Goal: Task Accomplishment & Management: Contribute content

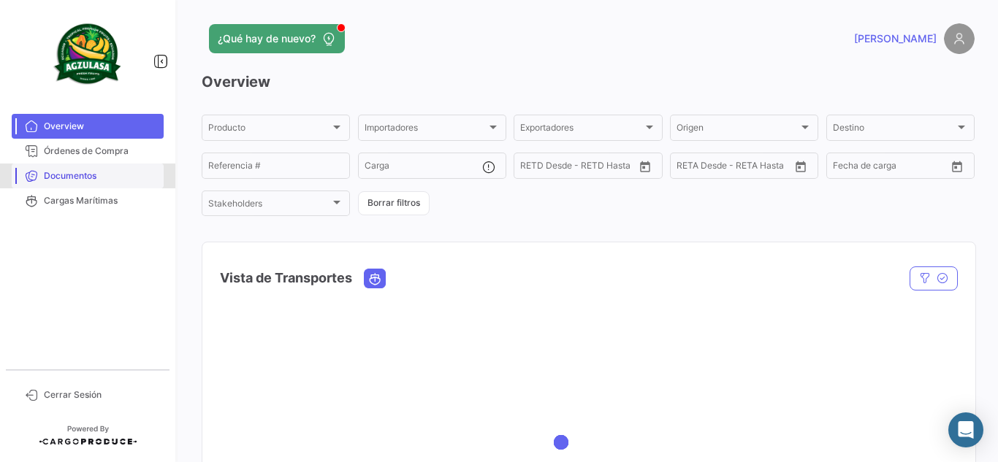
click at [85, 170] on span "Documentos" at bounding box center [101, 175] width 114 height 13
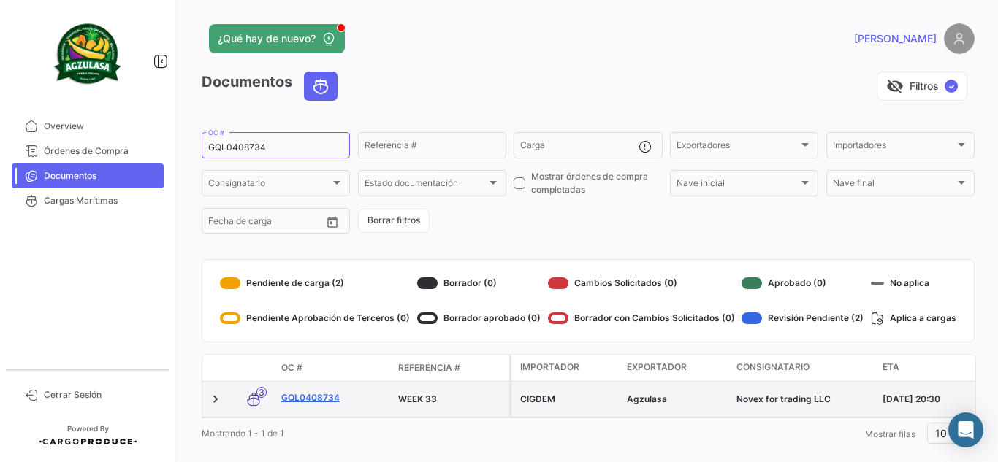
click at [337, 401] on link "GQL0408734" at bounding box center [333, 397] width 105 height 13
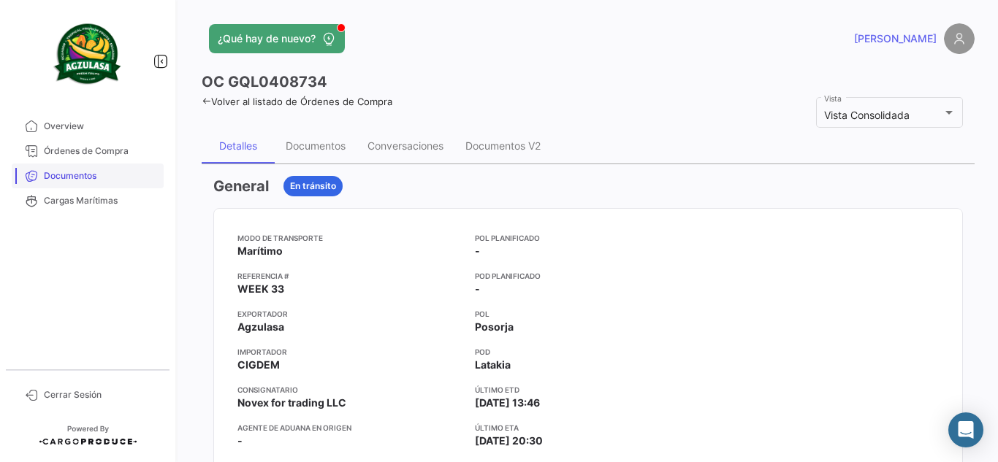
click at [114, 176] on span "Documentos" at bounding box center [101, 175] width 114 height 13
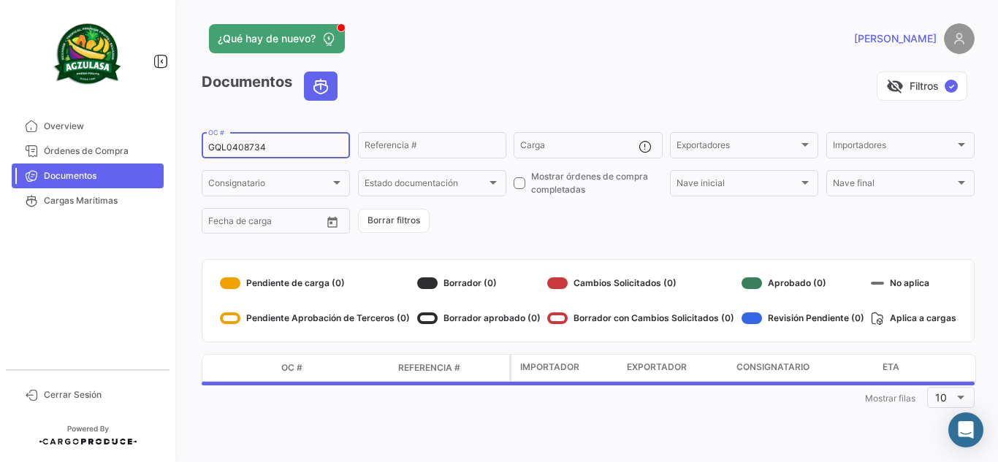
click at [257, 147] on input "GQL0408734" at bounding box center [275, 147] width 135 height 10
paste input "6426985430"
type input "6426985430"
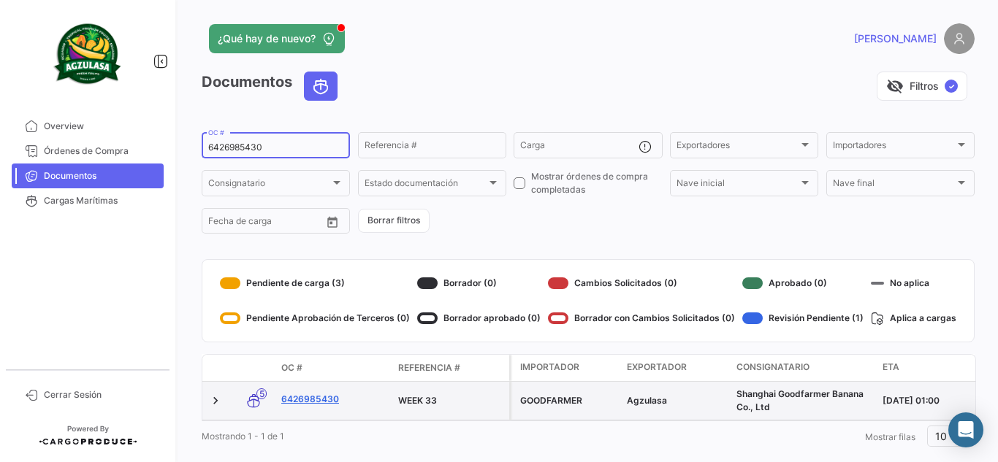
click at [311, 393] on link "6426985430" at bounding box center [333, 399] width 105 height 13
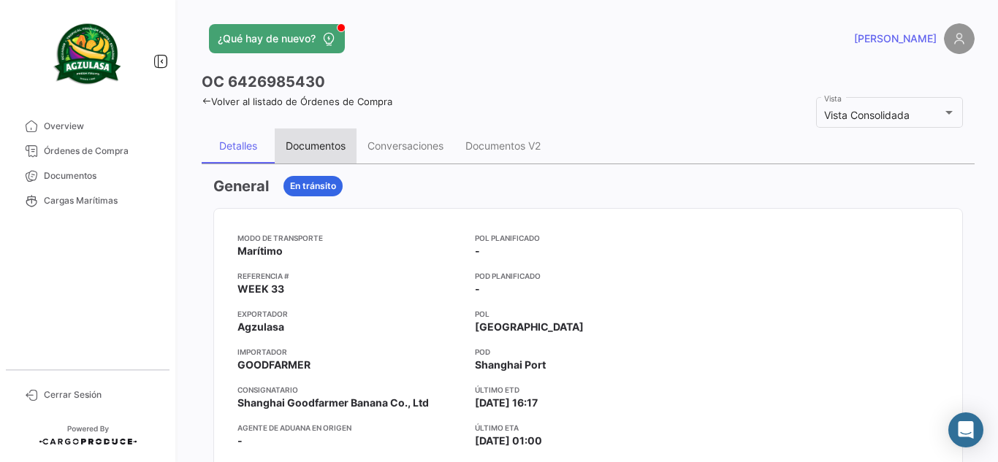
click at [327, 148] on div "Documentos" at bounding box center [316, 145] width 60 height 12
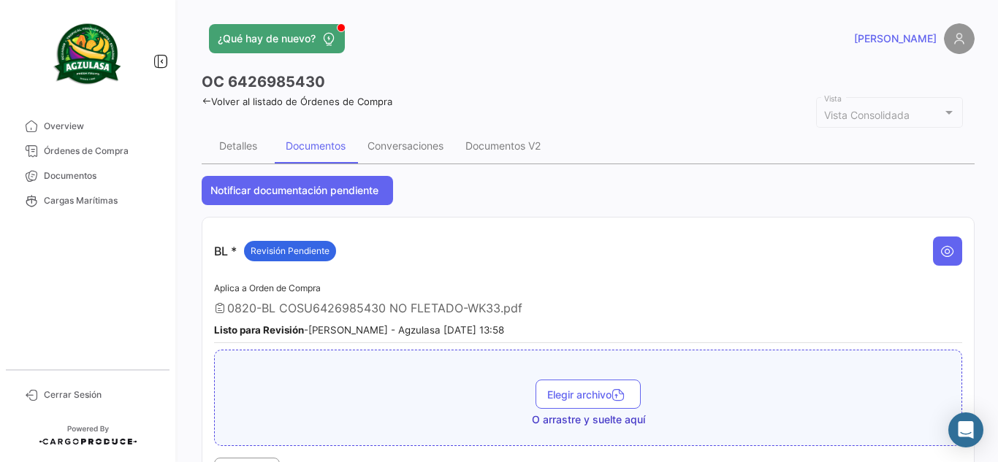
click at [560, 64] on app-header "¿Qué hay de nuevo? [PERSON_NAME]" at bounding box center [588, 47] width 773 height 48
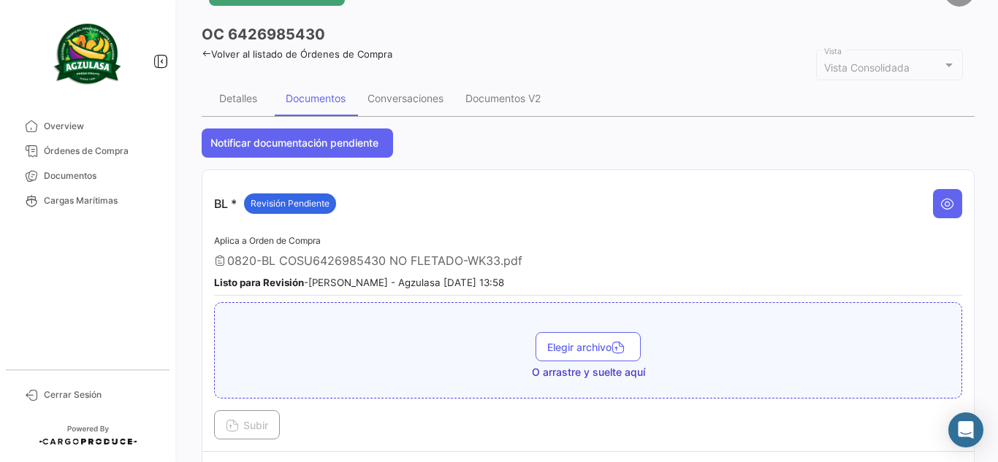
scroll to position [73, 0]
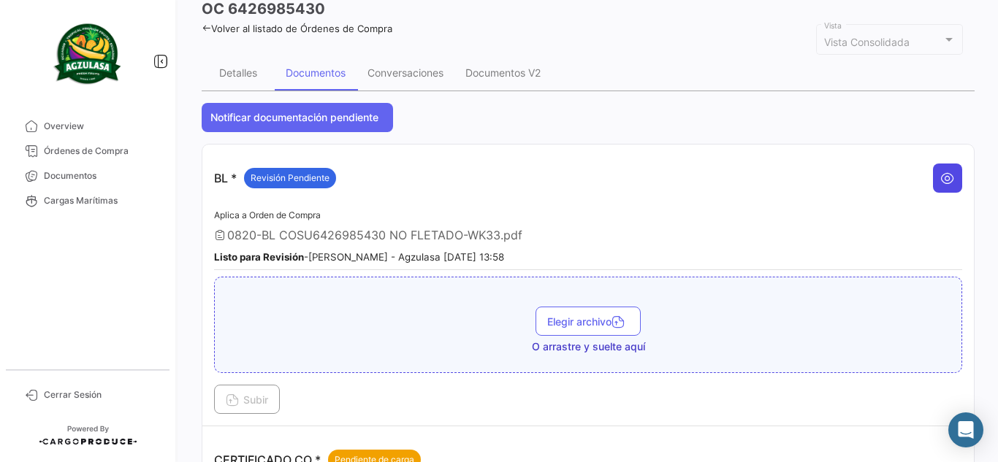
click at [944, 180] on icon at bounding box center [947, 178] width 15 height 15
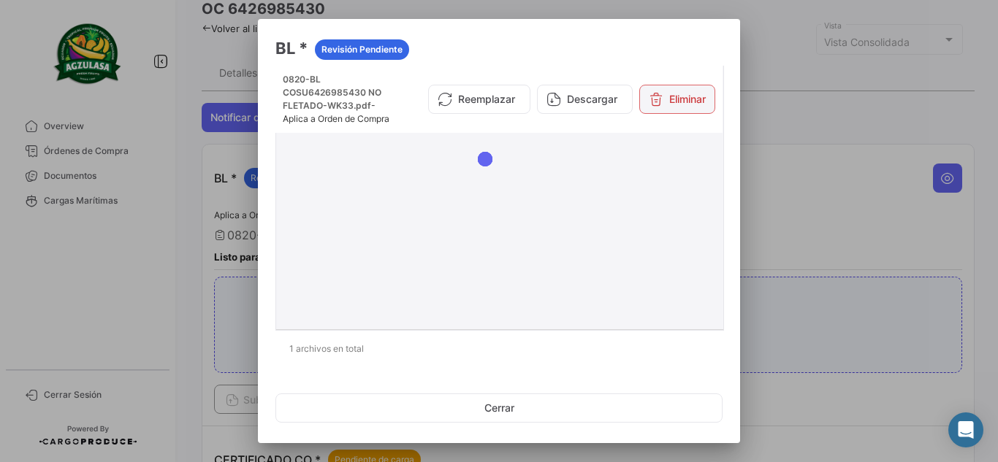
click at [681, 104] on button "Eliminar" at bounding box center [677, 99] width 76 height 29
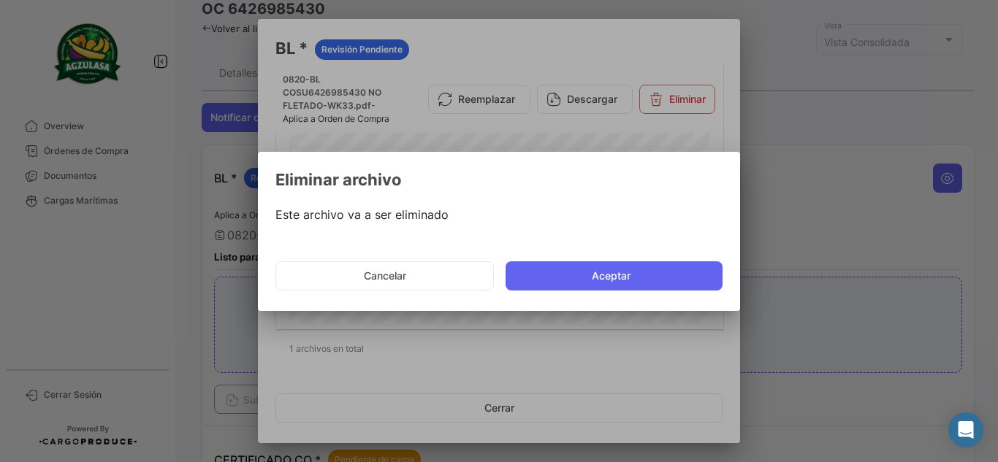
click at [597, 278] on button "Aceptar" at bounding box center [613, 275] width 217 height 29
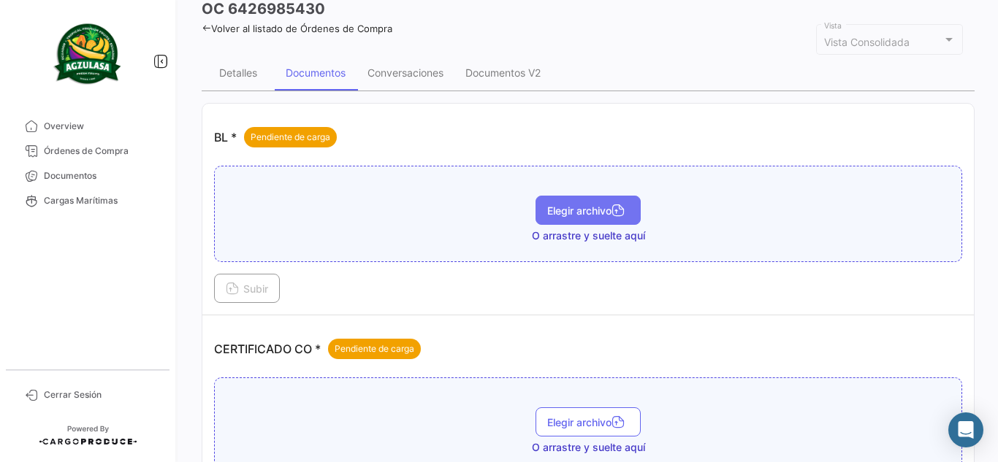
click at [601, 213] on span "Elegir archivo" at bounding box center [588, 210] width 82 height 12
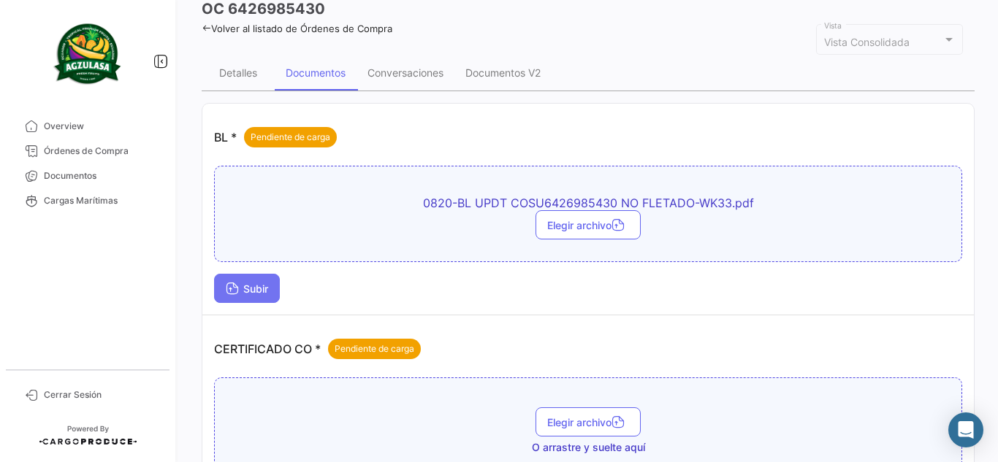
click at [239, 291] on span "Subir" at bounding box center [247, 289] width 42 height 12
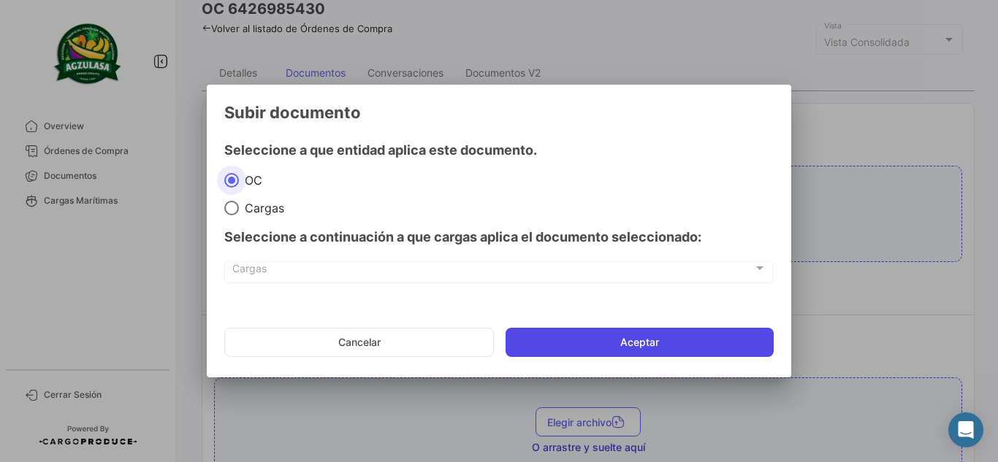
click at [600, 338] on button "Aceptar" at bounding box center [639, 342] width 268 height 29
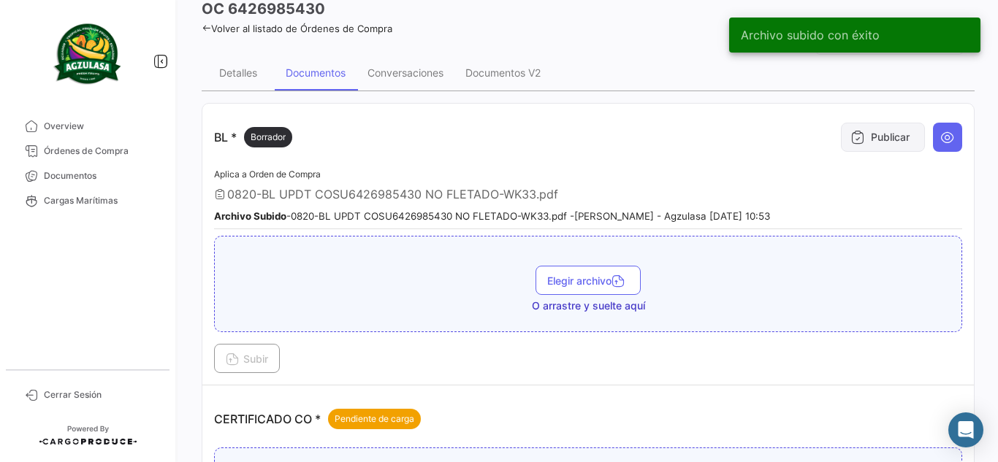
click at [888, 129] on button "Publicar" at bounding box center [883, 137] width 84 height 29
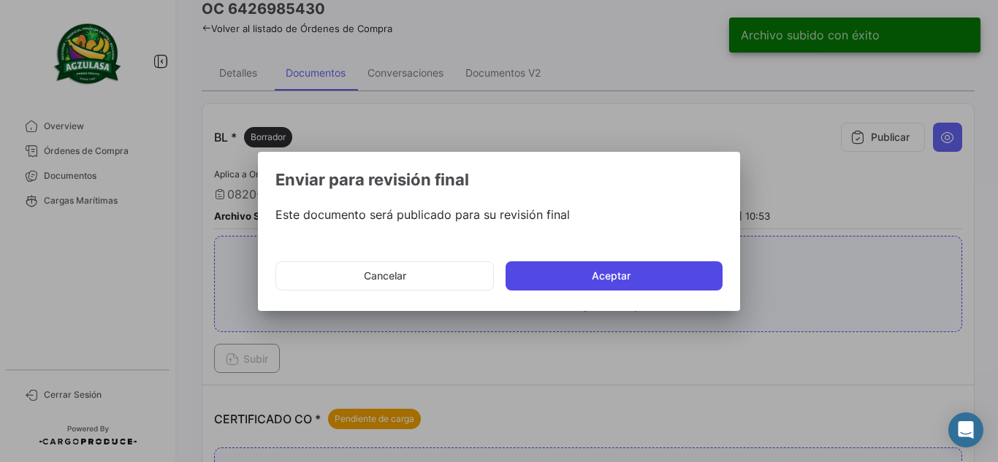
click at [577, 274] on button "Aceptar" at bounding box center [613, 275] width 217 height 29
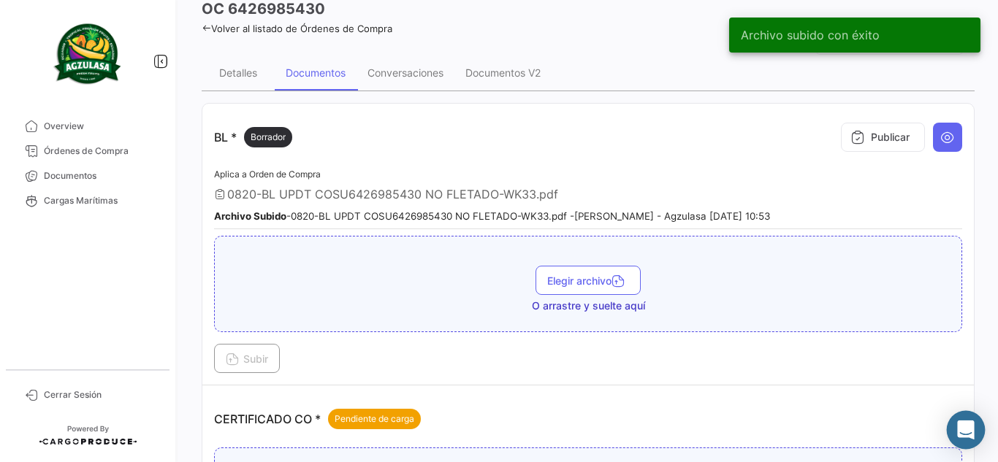
click at [969, 438] on div "Abrir Intercom Messenger" at bounding box center [966, 430] width 39 height 39
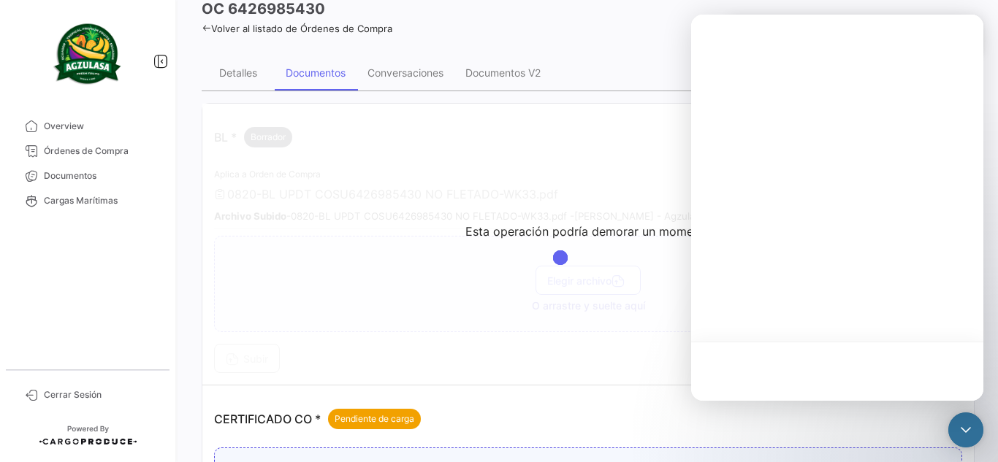
scroll to position [0, 0]
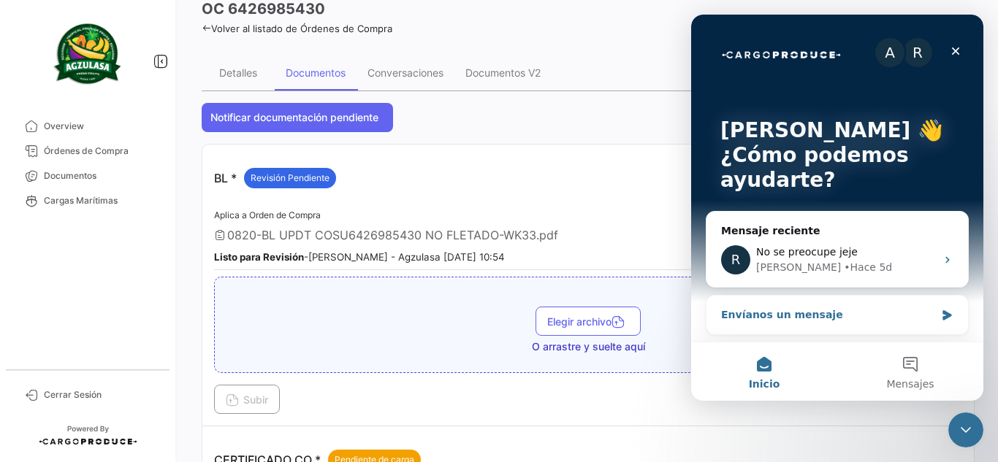
click at [941, 311] on icon "Intercom Messenger" at bounding box center [947, 316] width 12 height 12
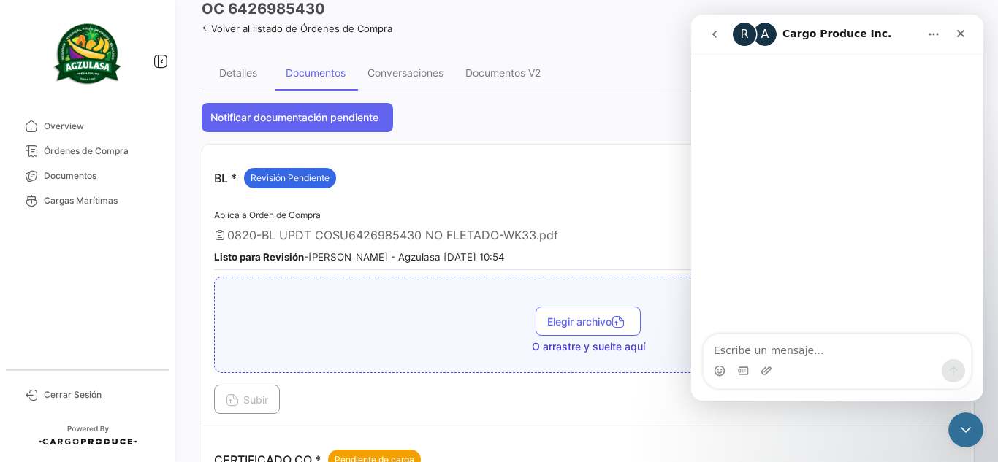
click at [793, 345] on textarea "Escribe un mensaje..." at bounding box center [836, 347] width 267 height 25
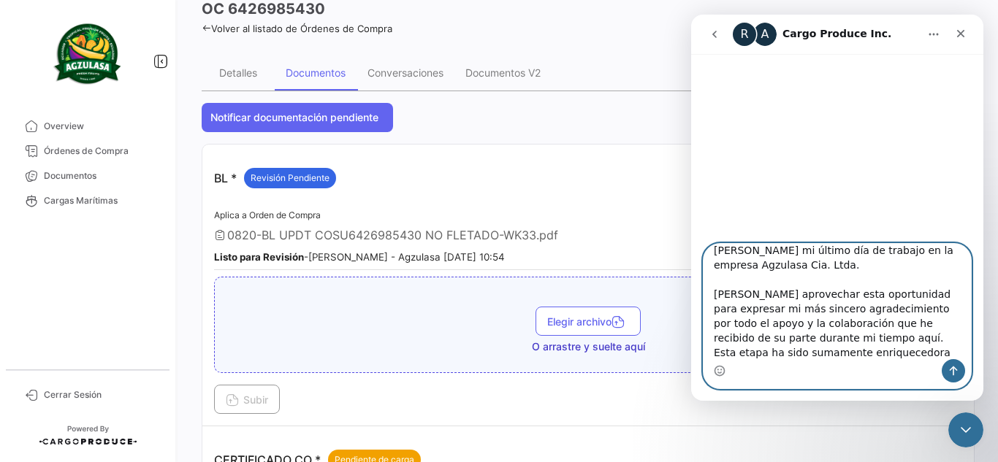
scroll to position [112, 0]
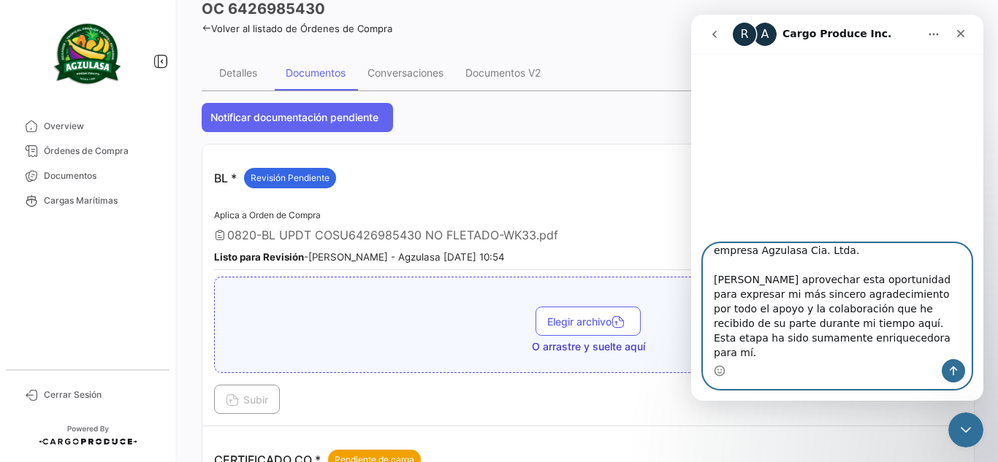
paste textarea "Quedo agradecida por su amable atención y les deseo mucho éxito en todos sus fu…"
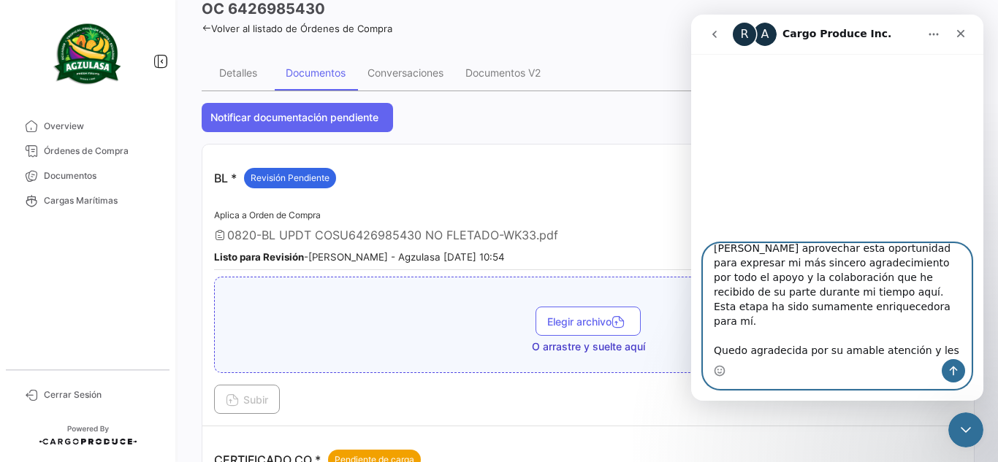
drag, startPoint x: 919, startPoint y: 322, endPoint x: 703, endPoint y: 328, distance: 216.3
click at [712, 321] on textarea "Estimados/as Buen día, Espero que este correo los encuentre bien. Les escribo p…" at bounding box center [836, 301] width 267 height 115
click at [786, 337] on textarea "Estimados/as Buen día, Espero que este correo los encuentre bien. Les escribo p…" at bounding box center [836, 301] width 267 height 115
click at [715, 369] on circle "Selector de emoji" at bounding box center [718, 370] width 9 height 9
click at [722, 375] on circle "Selector de emoji" at bounding box center [718, 370] width 9 height 9
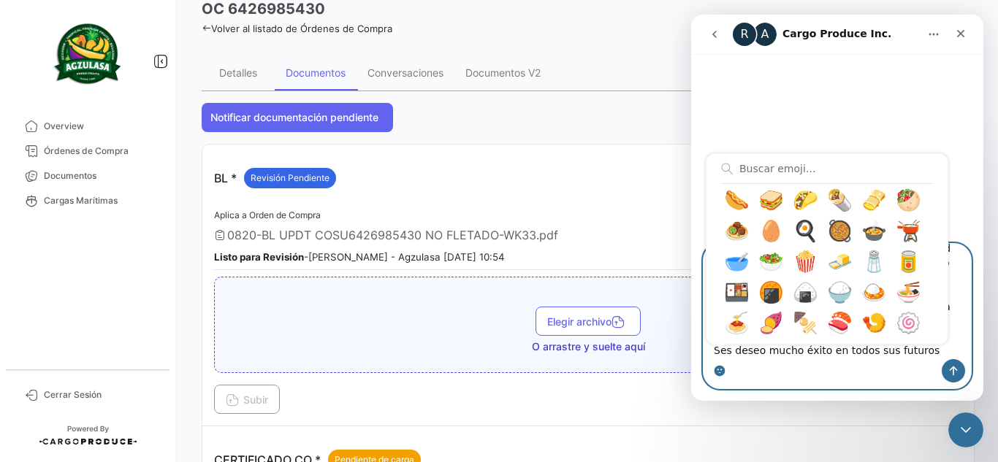
scroll to position [4752, 0]
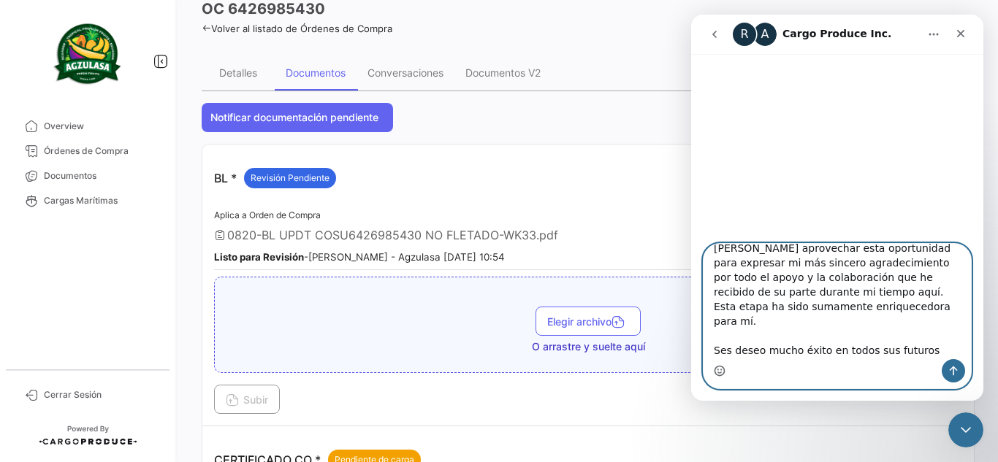
click at [821, 297] on textarea "Estimados/as Buen día, Espero que este correo los encuentre bien. Les escribo p…" at bounding box center [836, 301] width 267 height 115
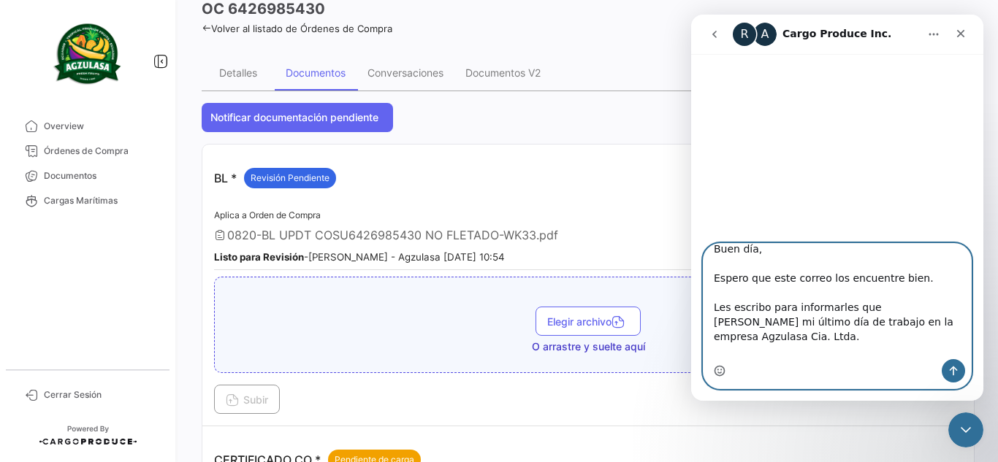
scroll to position [0, 0]
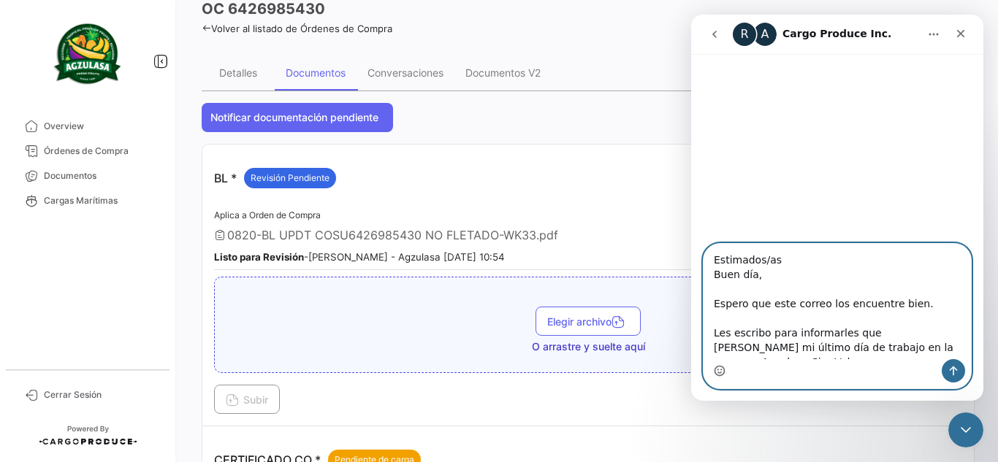
drag, startPoint x: 912, startPoint y: 303, endPoint x: 790, endPoint y: 303, distance: 122.0
click at [790, 303] on textarea "Estimados/as Buen día, Espero que este correo los encuentre bien. Les escribo p…" at bounding box center [836, 301] width 267 height 115
click at [807, 305] on textarea "Estimados/as Buen día, Espero que este correo los encuentre bien. Les escribo p…" at bounding box center [836, 301] width 267 height 115
click at [807, 307] on textarea "Estimados/as Buen día, Espero que este correo los encuentre bien. Les escribo p…" at bounding box center [836, 301] width 267 height 115
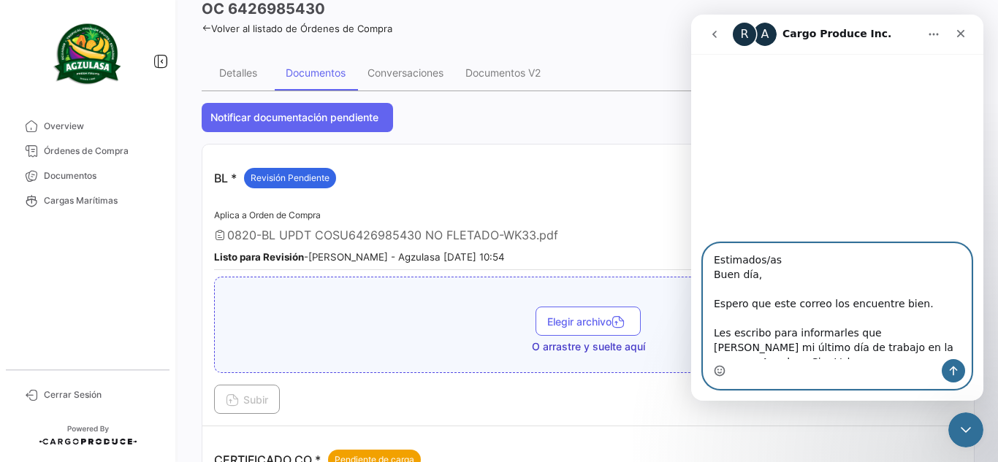
click at [807, 307] on textarea "Estimados/as Buen día, Espero que este correo los encuentre bien. Les escribo p…" at bounding box center [836, 301] width 267 height 115
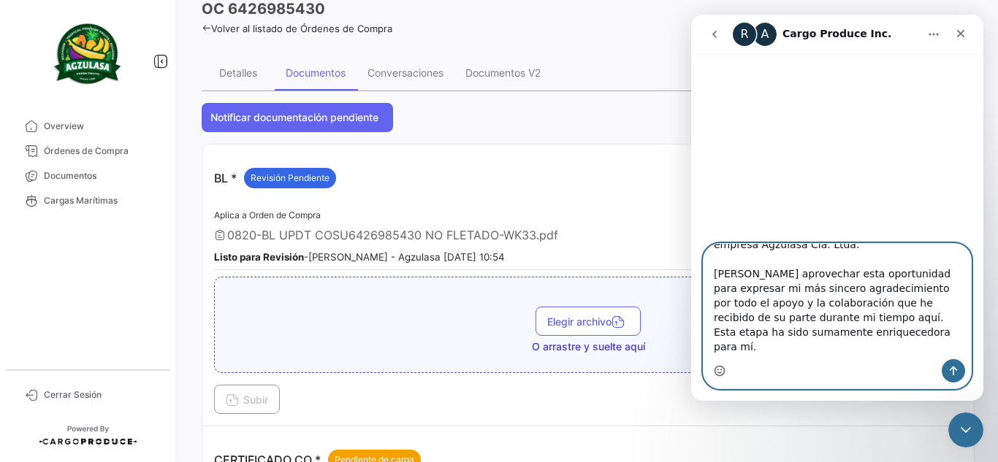
scroll to position [143, 0]
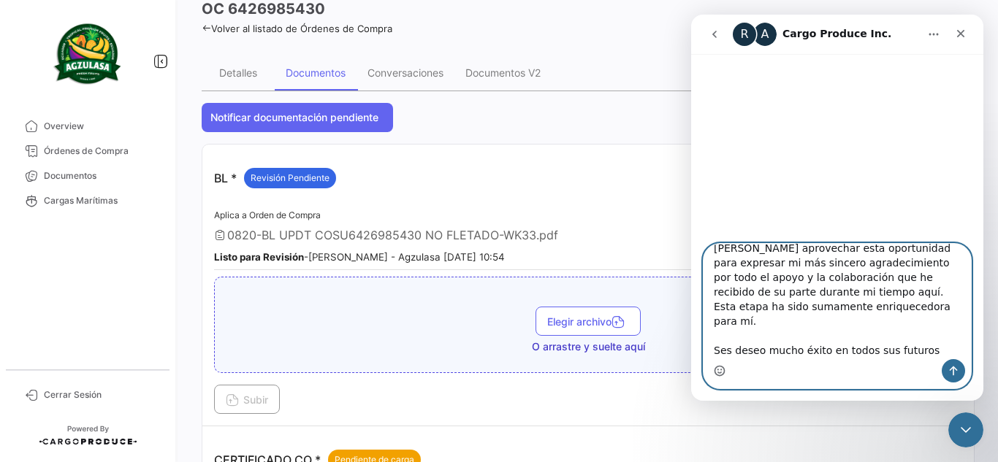
type textarea "Estimados/as Buen día, Espero que este mensaje los encuentre bien. Les escribo …"
click at [956, 372] on icon "Enviar un mensaje…" at bounding box center [953, 371] width 12 height 12
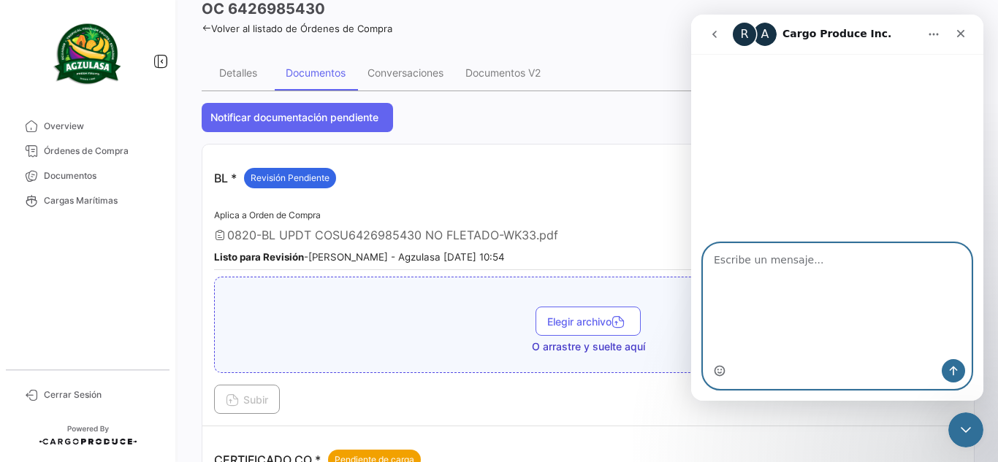
scroll to position [0, 0]
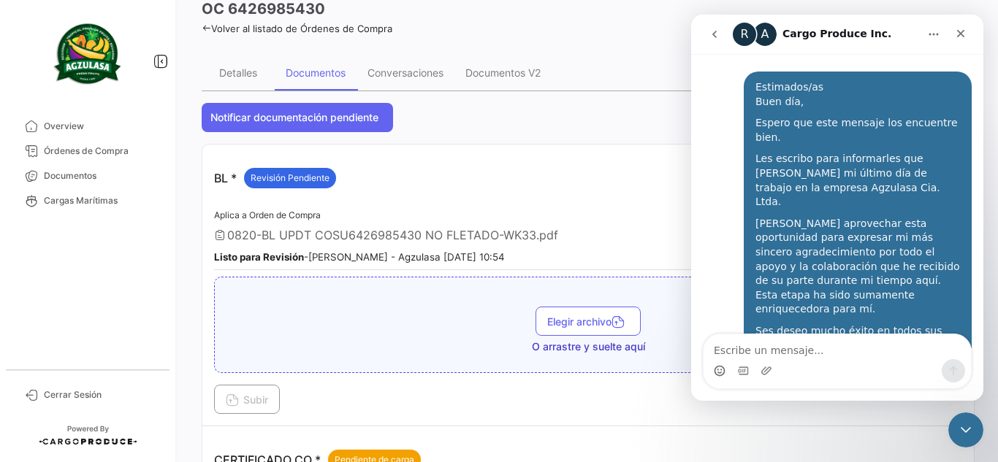
click at [628, 18] on div "OC 6426985430" at bounding box center [588, 9] width 773 height 20
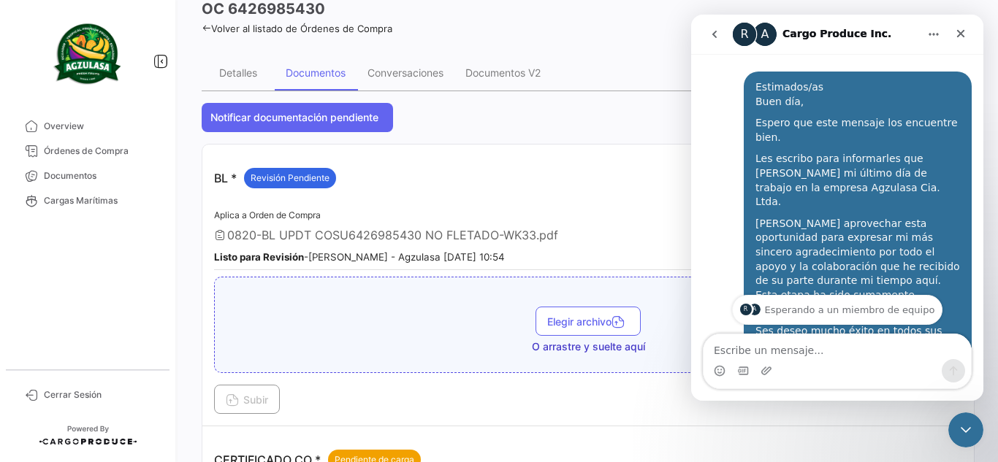
scroll to position [41, 0]
